Goal: Navigation & Orientation: Find specific page/section

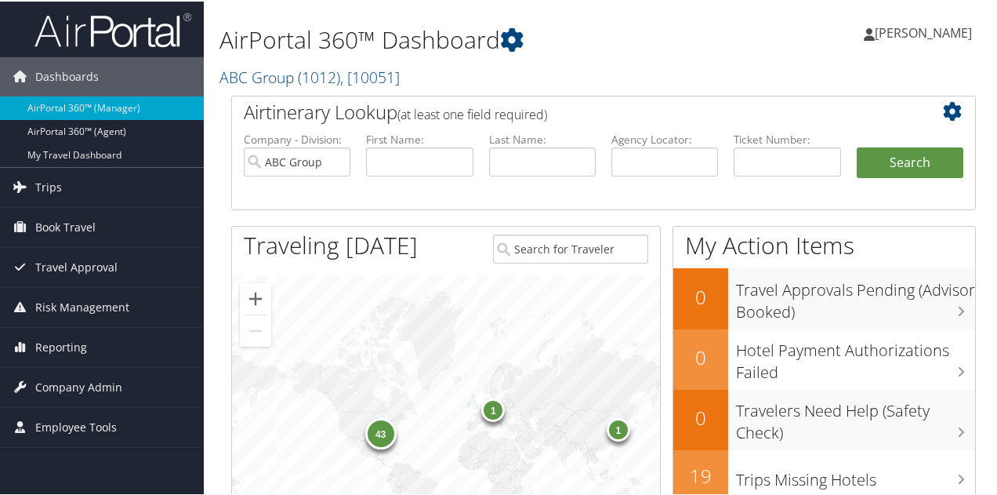
click at [586, 54] on h1 "AirPortal 360™ Dashboard" at bounding box center [475, 38] width 512 height 33
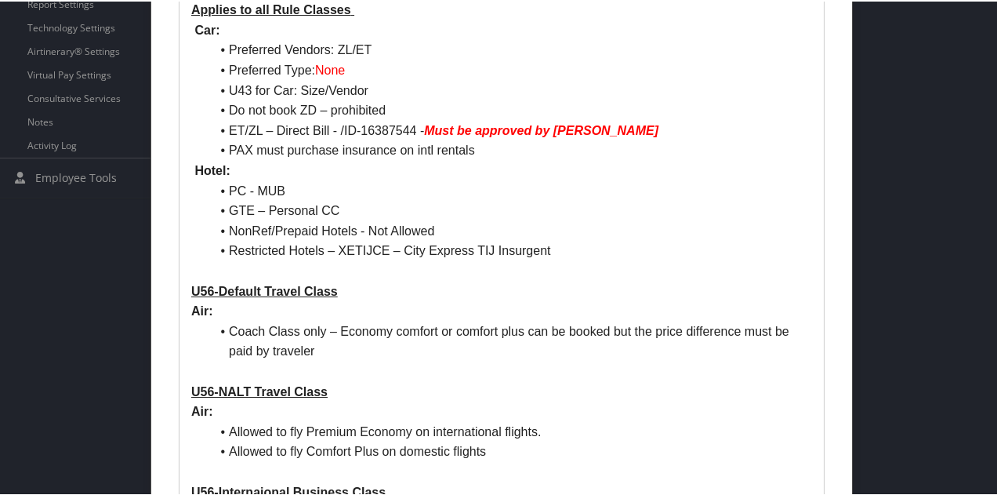
scroll to position [627, 0]
